Goal: Task Accomplishment & Management: Use online tool/utility

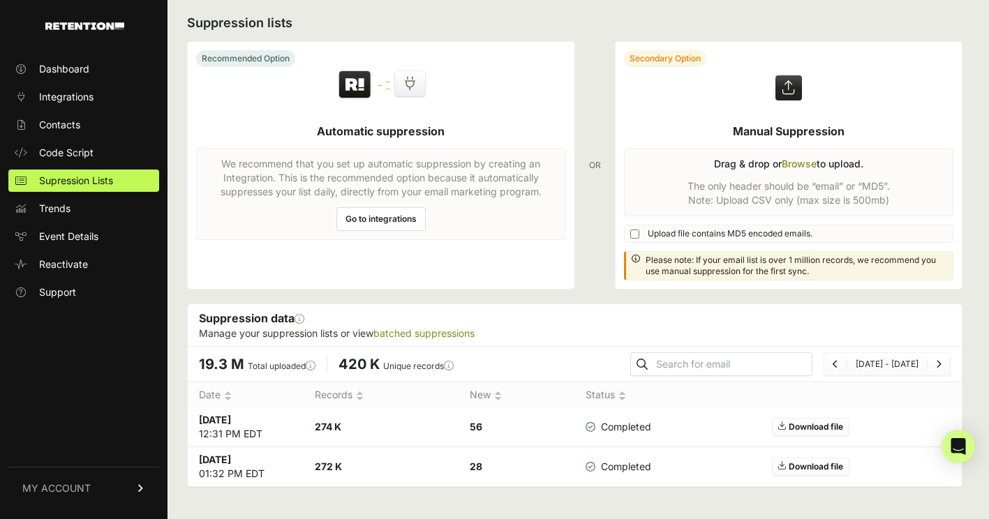
scroll to position [8, 0]
click at [801, 161] on label at bounding box center [788, 163] width 347 height 247
click at [0, 0] on input "file" at bounding box center [0, 0] width 0 height 0
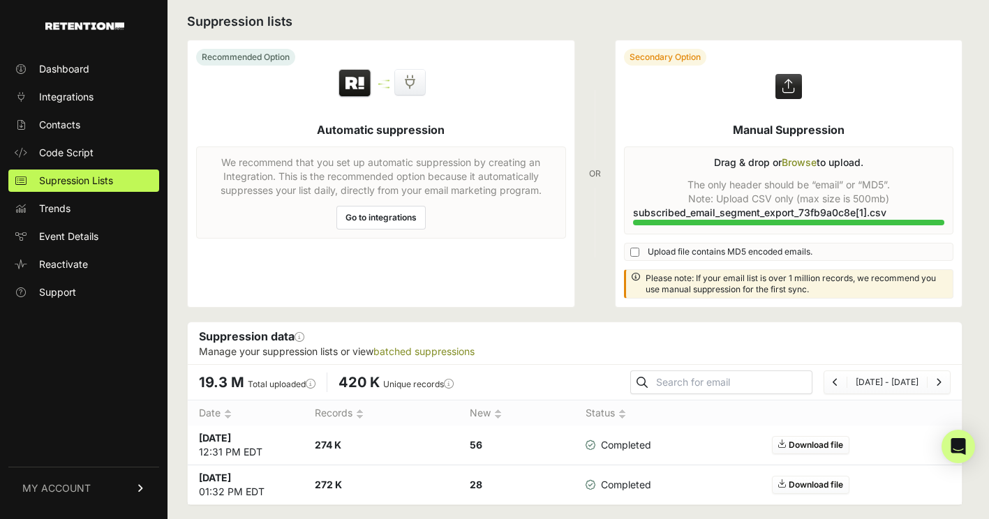
click at [805, 162] on label at bounding box center [788, 173] width 347 height 267
click at [0, 0] on input "file" at bounding box center [0, 0] width 0 height 0
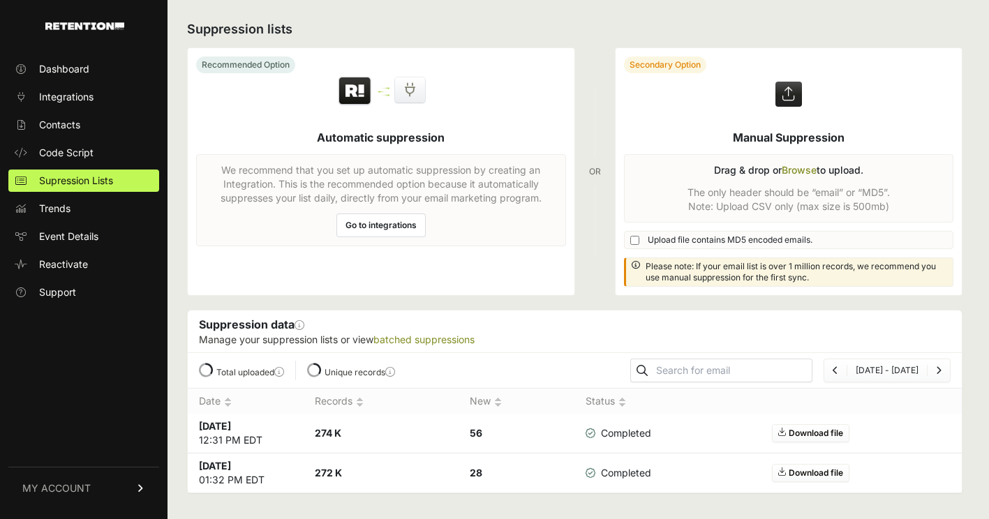
scroll to position [8, 0]
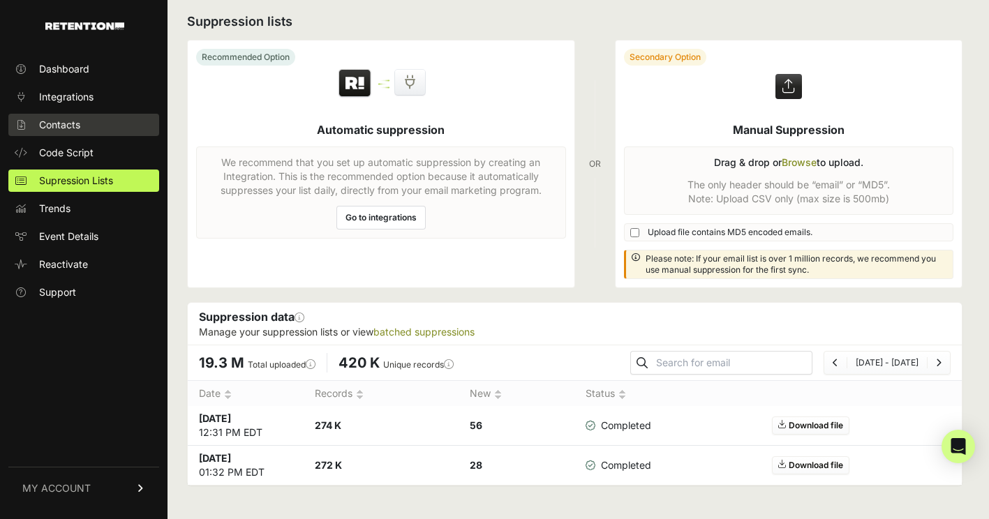
click at [78, 118] on span "Contacts" at bounding box center [59, 125] width 41 height 14
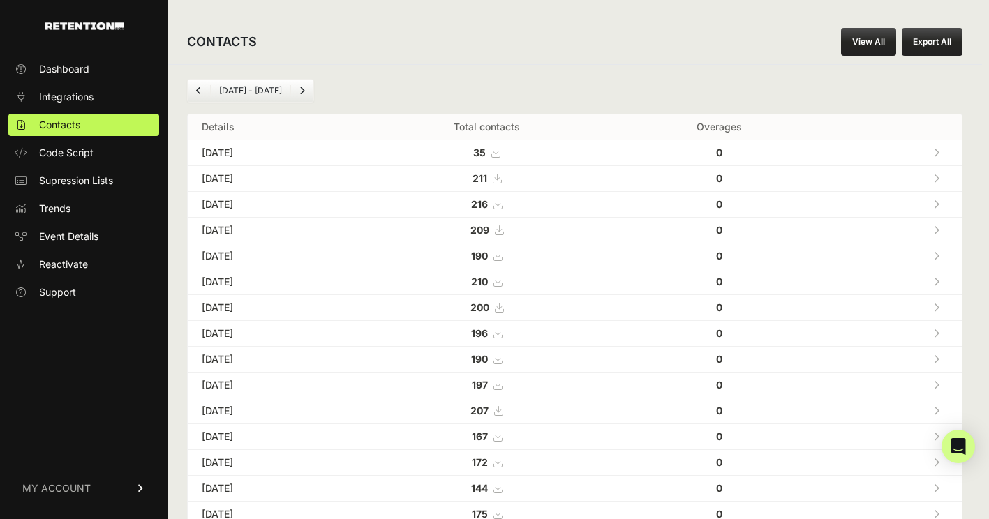
click at [922, 43] on button "Export All" at bounding box center [932, 42] width 61 height 28
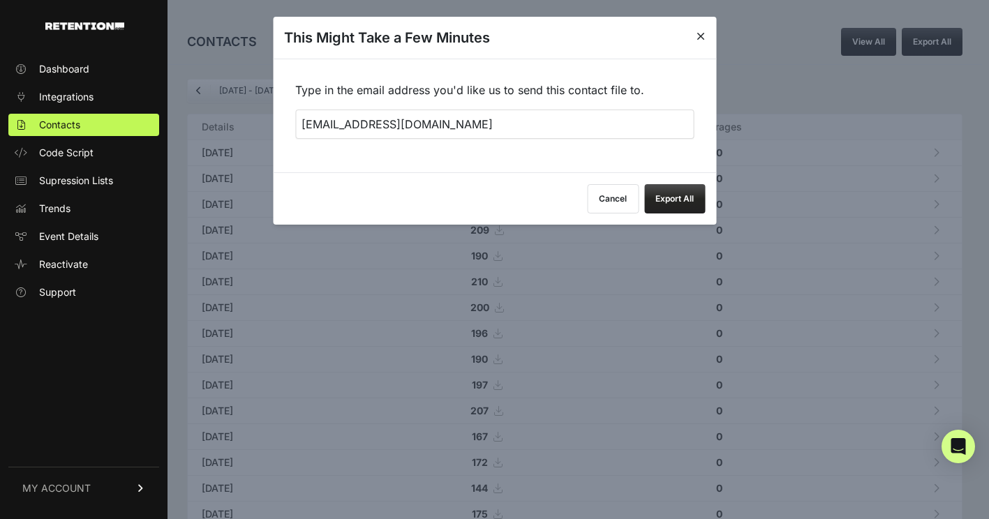
click at [669, 181] on div "Cancel Export All" at bounding box center [494, 198] width 443 height 52
click at [679, 201] on button "Export All" at bounding box center [674, 198] width 61 height 29
